Goal: Navigation & Orientation: Find specific page/section

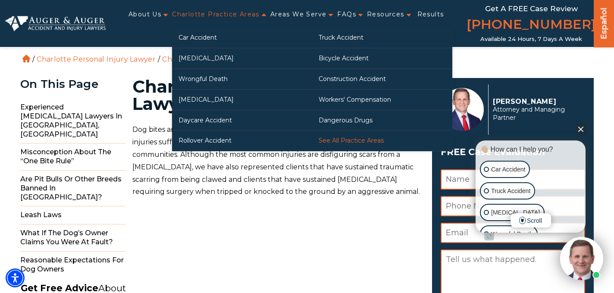
click at [332, 138] on link "See All Practice Areas" at bounding box center [382, 141] width 140 height 20
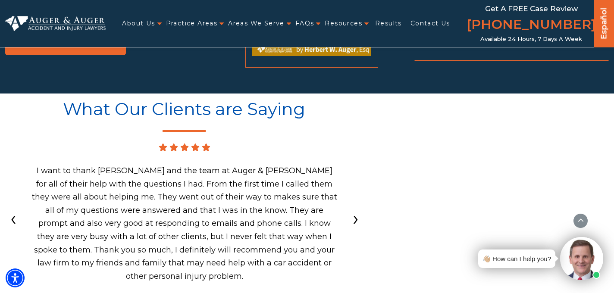
scroll to position [10231, 0]
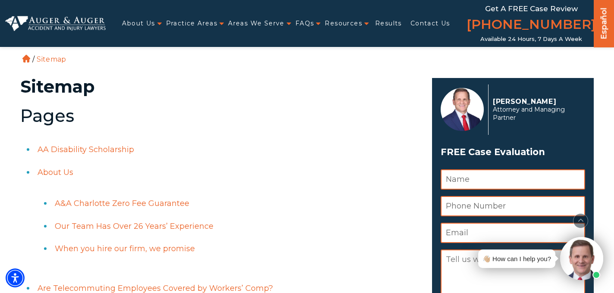
scroll to position [1665, 0]
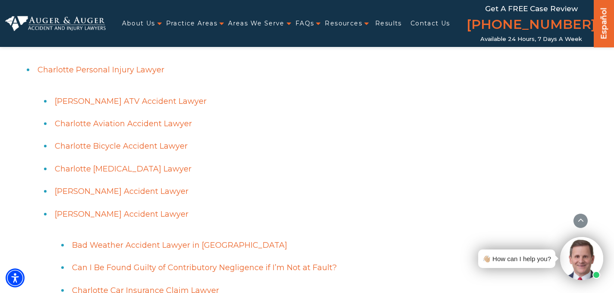
click at [154, 145] on link "Charlotte Bicycle Accident Lawyer" at bounding box center [121, 145] width 133 height 9
